Goal: Task Accomplishment & Management: Manage account settings

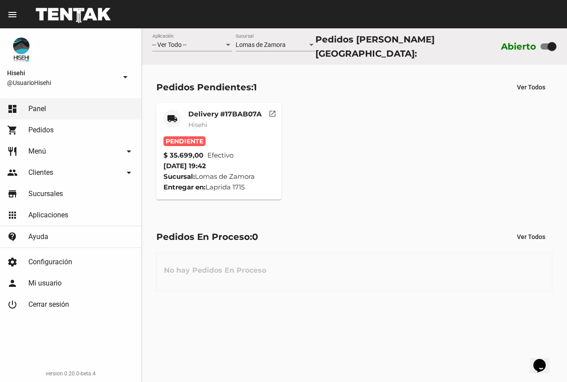
click at [236, 121] on mat-card-subtitle "Hisehi" at bounding box center [225, 124] width 74 height 9
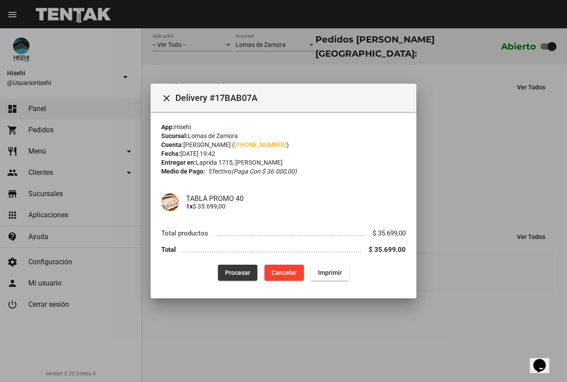
click at [245, 272] on span "Procesar" at bounding box center [237, 272] width 25 height 7
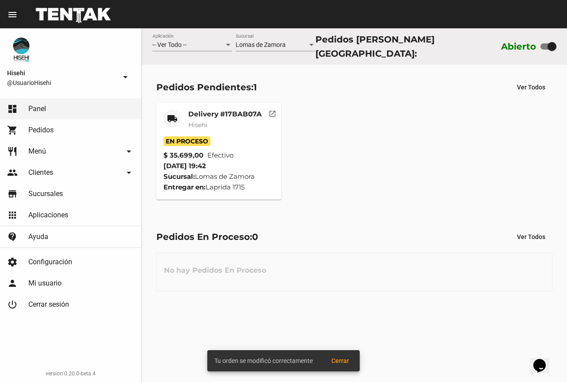
click at [228, 136] on div "En Proceso" at bounding box center [218, 141] width 111 height 10
click at [228, 120] on mat-card-subtitle "Hisehi" at bounding box center [225, 124] width 74 height 9
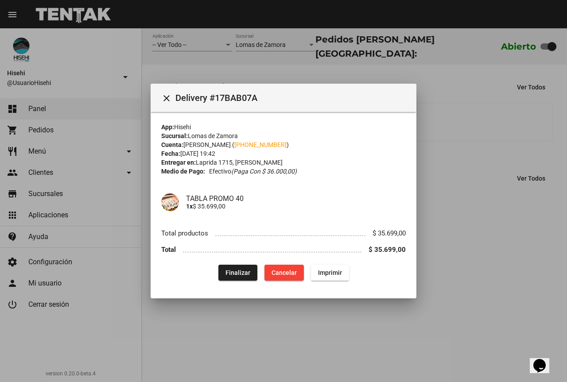
click at [472, 105] on div at bounding box center [283, 191] width 567 height 382
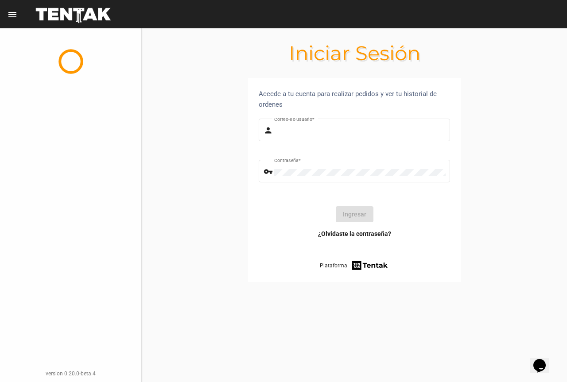
type input "UsuarioHisehi"
click at [352, 211] on button "Ingresar" at bounding box center [355, 214] width 38 height 16
